Goal: Use online tool/utility: Utilize a website feature to perform a specific function

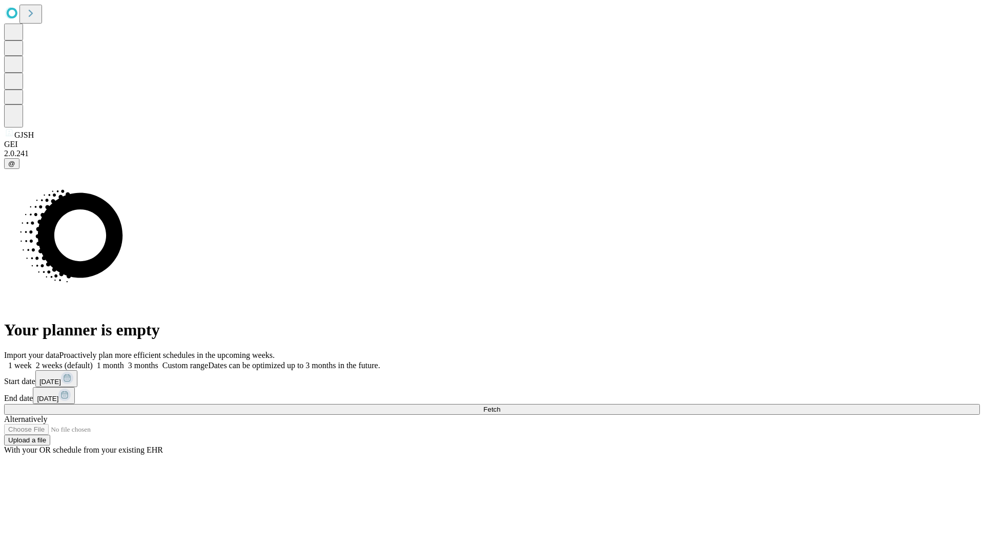
click at [500, 406] on span "Fetch" at bounding box center [491, 410] width 17 height 8
